Goal: Information Seeking & Learning: Learn about a topic

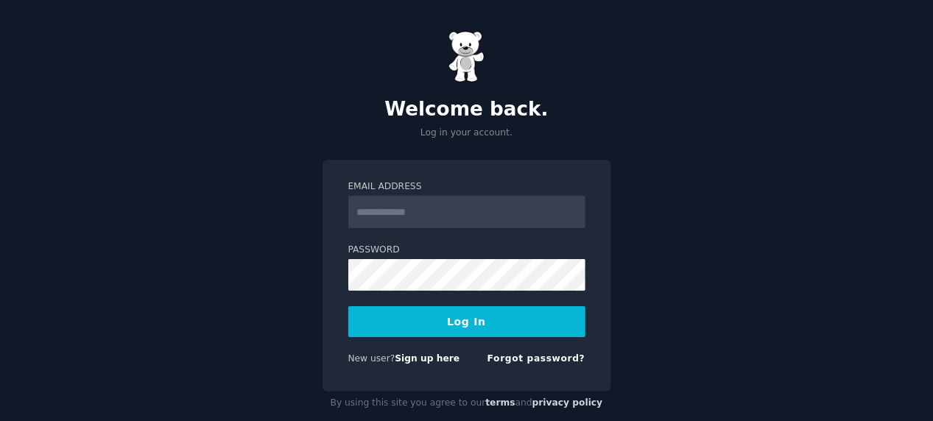
type input "**********"
click at [479, 330] on button "Log In" at bounding box center [466, 321] width 237 height 31
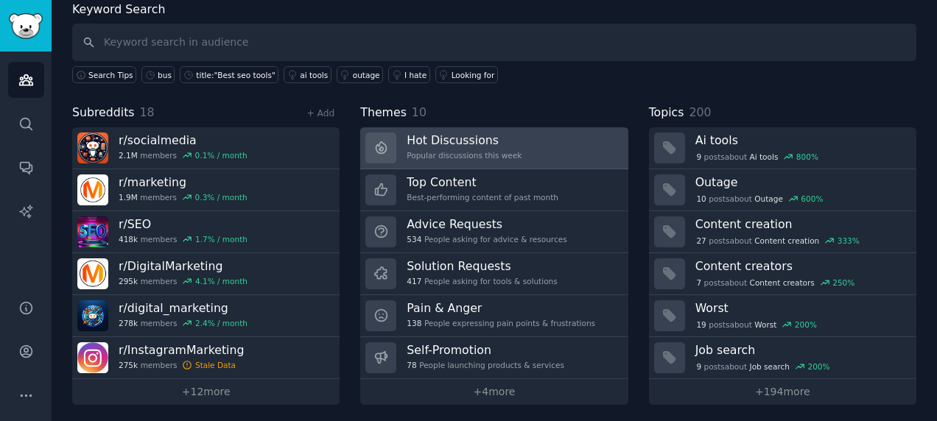
scroll to position [83, 0]
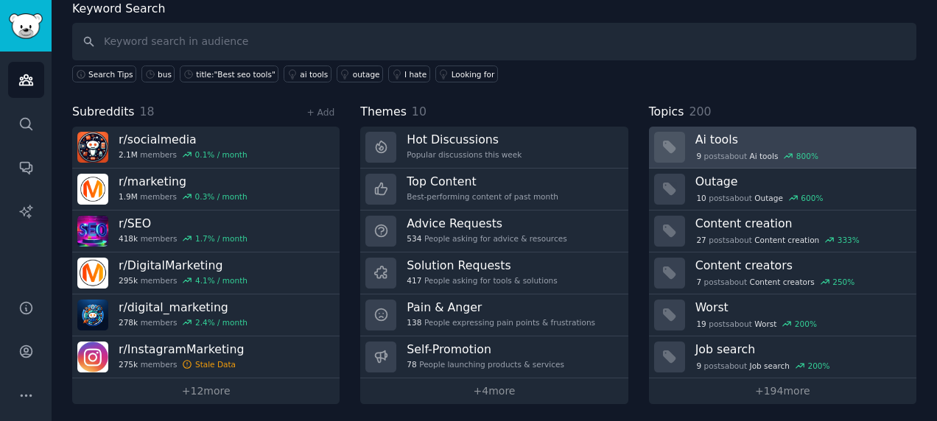
click at [704, 147] on div "9 post s about Ai tools 800 %" at bounding box center [800, 154] width 211 height 15
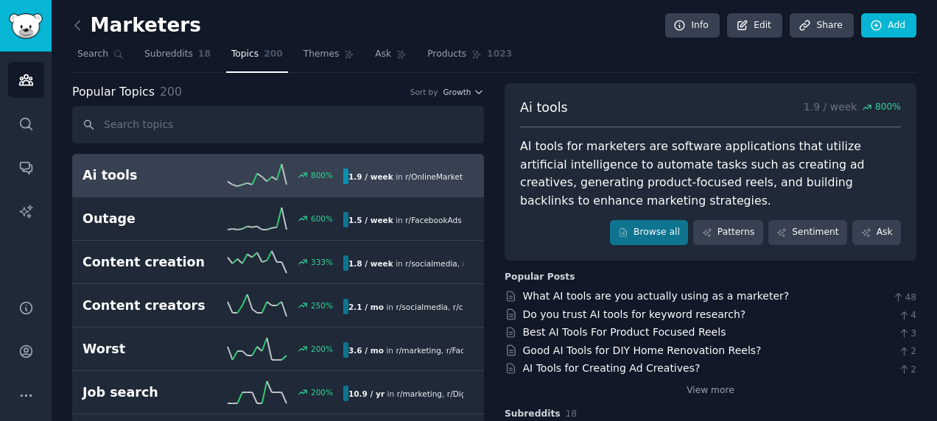
click at [206, 164] on div "Ai tools 800 % 1.9 / week in r/ OnlineMarketing , r/ digital_marketing , and 1 …" at bounding box center [278, 175] width 391 height 22
click at [656, 231] on link "Browse all" at bounding box center [649, 232] width 79 height 25
